Goal: Task Accomplishment & Management: Manage account settings

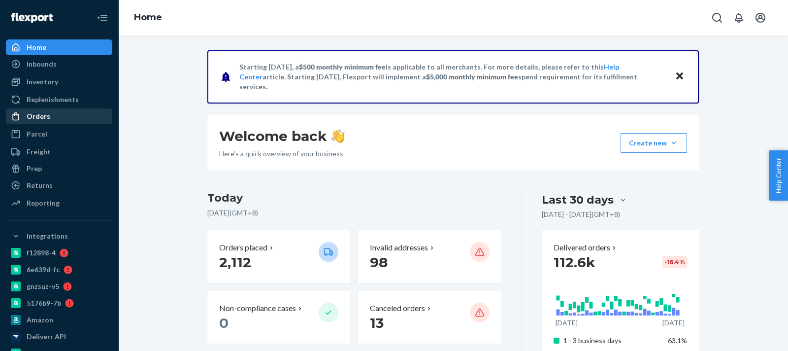
click at [73, 114] on div "Orders" at bounding box center [59, 116] width 104 height 14
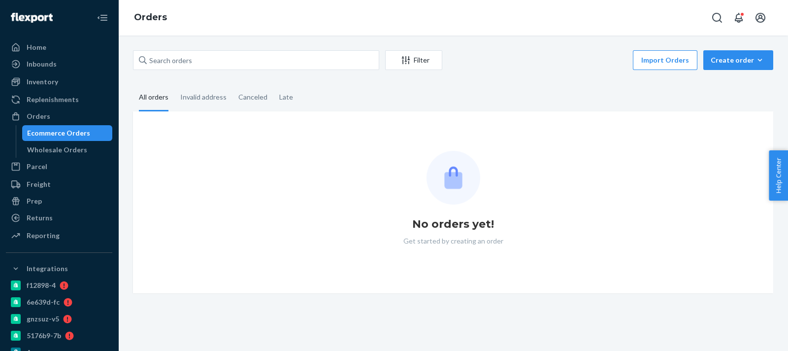
click at [249, 72] on div "Filter Import Orders Create order Ecommerce order Removal order All orders Inva…" at bounding box center [453, 171] width 655 height 243
click at [249, 66] on input "text" at bounding box center [256, 60] width 246 height 20
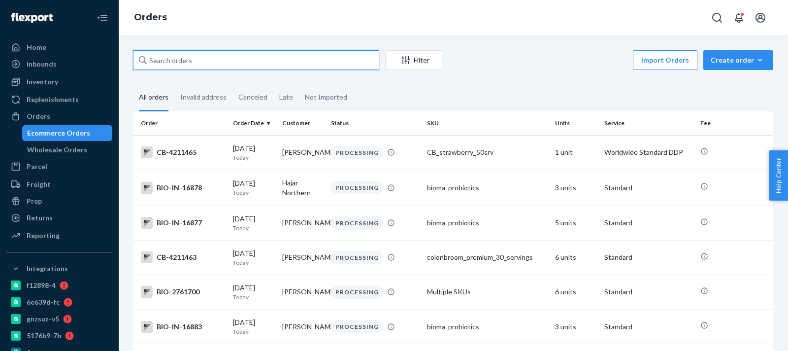
paste input "2678538"
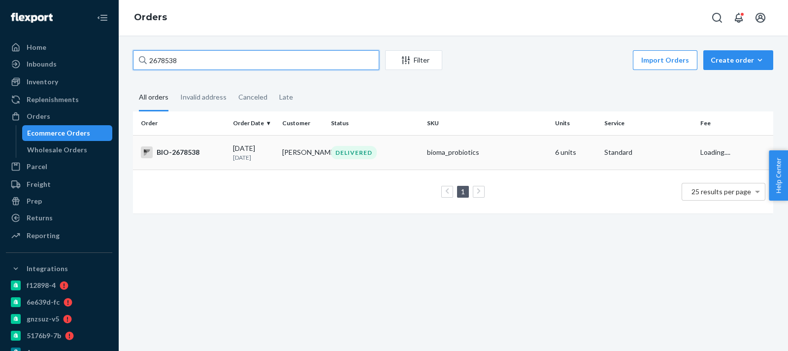
type input "2678538"
click at [194, 148] on div "BIO-2678538" at bounding box center [183, 152] width 84 height 12
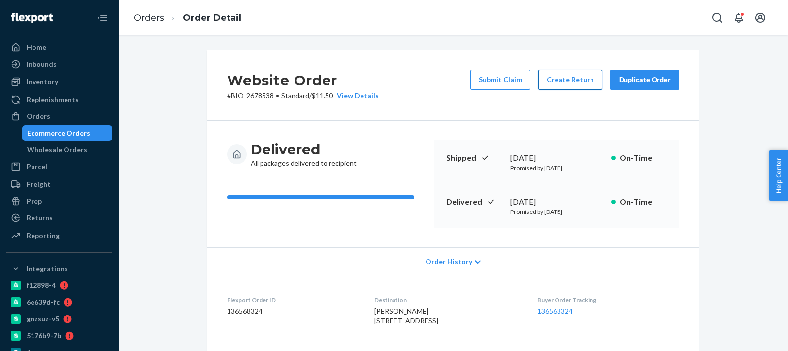
click at [545, 82] on button "Create Return" at bounding box center [570, 80] width 64 height 20
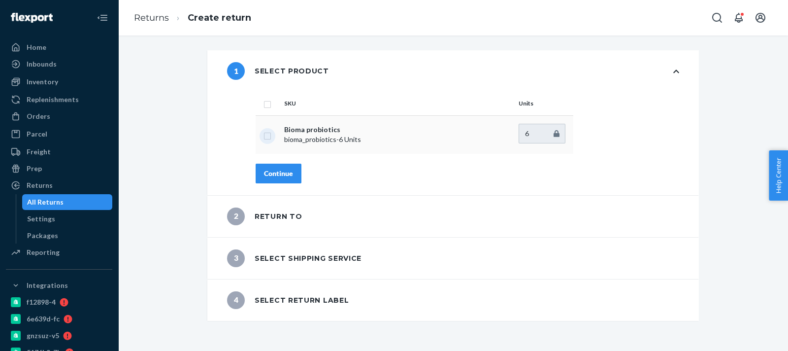
click at [264, 136] on input "checkbox" at bounding box center [268, 135] width 8 height 10
checkbox input "true"
click at [274, 170] on div "Continue" at bounding box center [278, 173] width 29 height 10
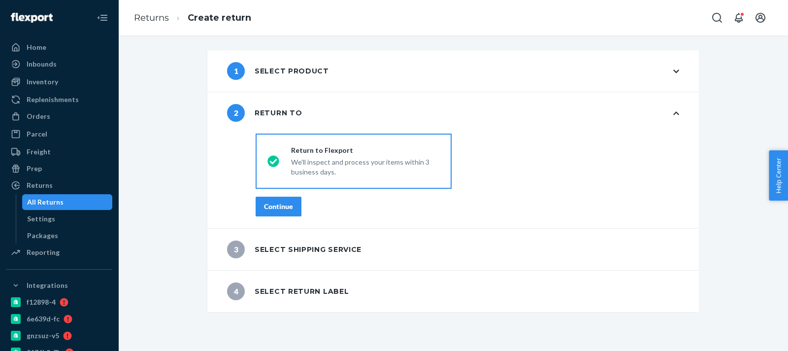
click at [277, 205] on div "Continue" at bounding box center [278, 206] width 29 height 10
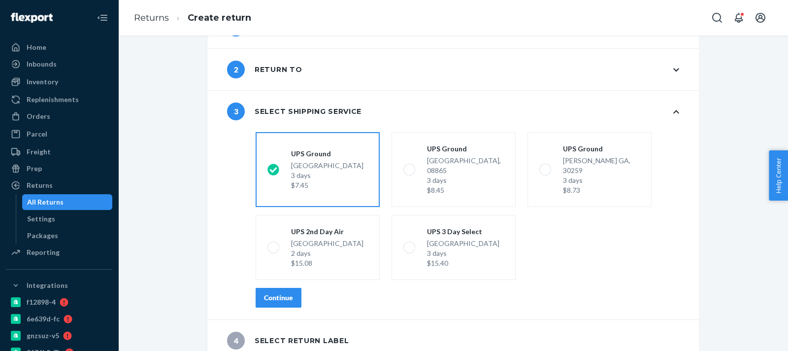
click at [280, 293] on div "Continue" at bounding box center [278, 298] width 29 height 10
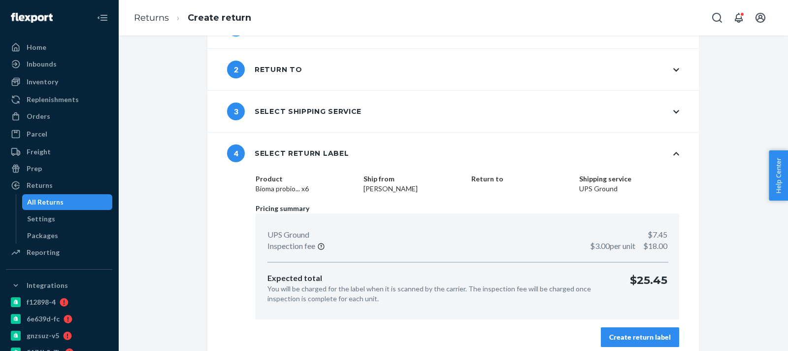
scroll to position [51, 0]
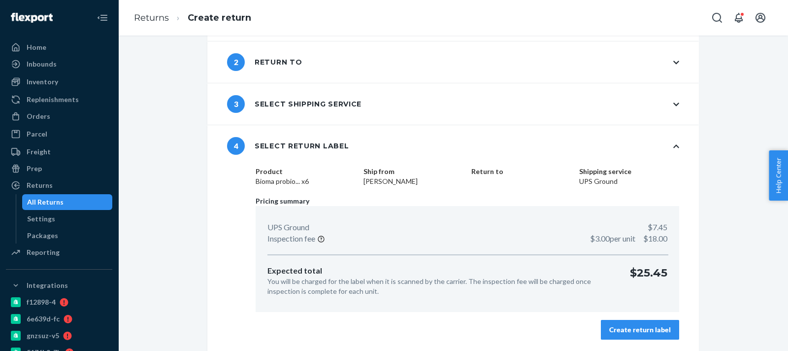
click at [664, 334] on button "Create return label" at bounding box center [640, 330] width 78 height 20
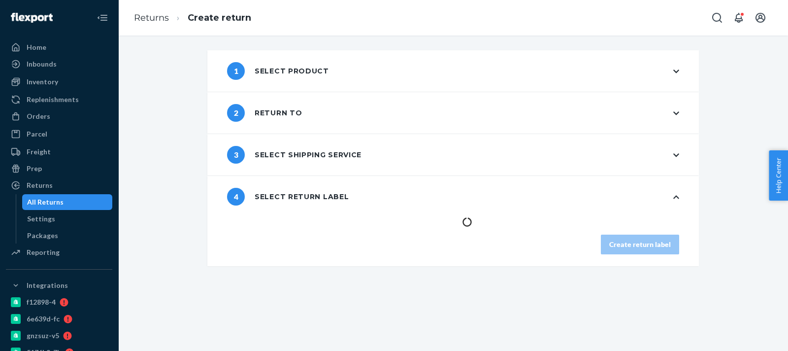
scroll to position [0, 0]
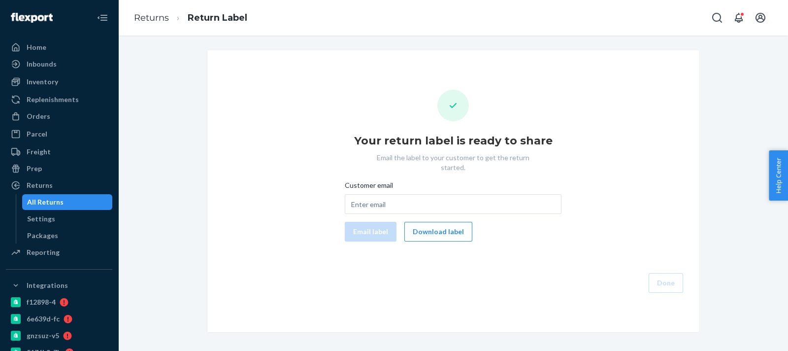
click at [422, 232] on div "Your return label is ready to share Email the label to your customer to get the…" at bounding box center [453, 191] width 476 height 203
click at [419, 222] on button "Download label" at bounding box center [438, 232] width 68 height 20
